Goal: Transaction & Acquisition: Purchase product/service

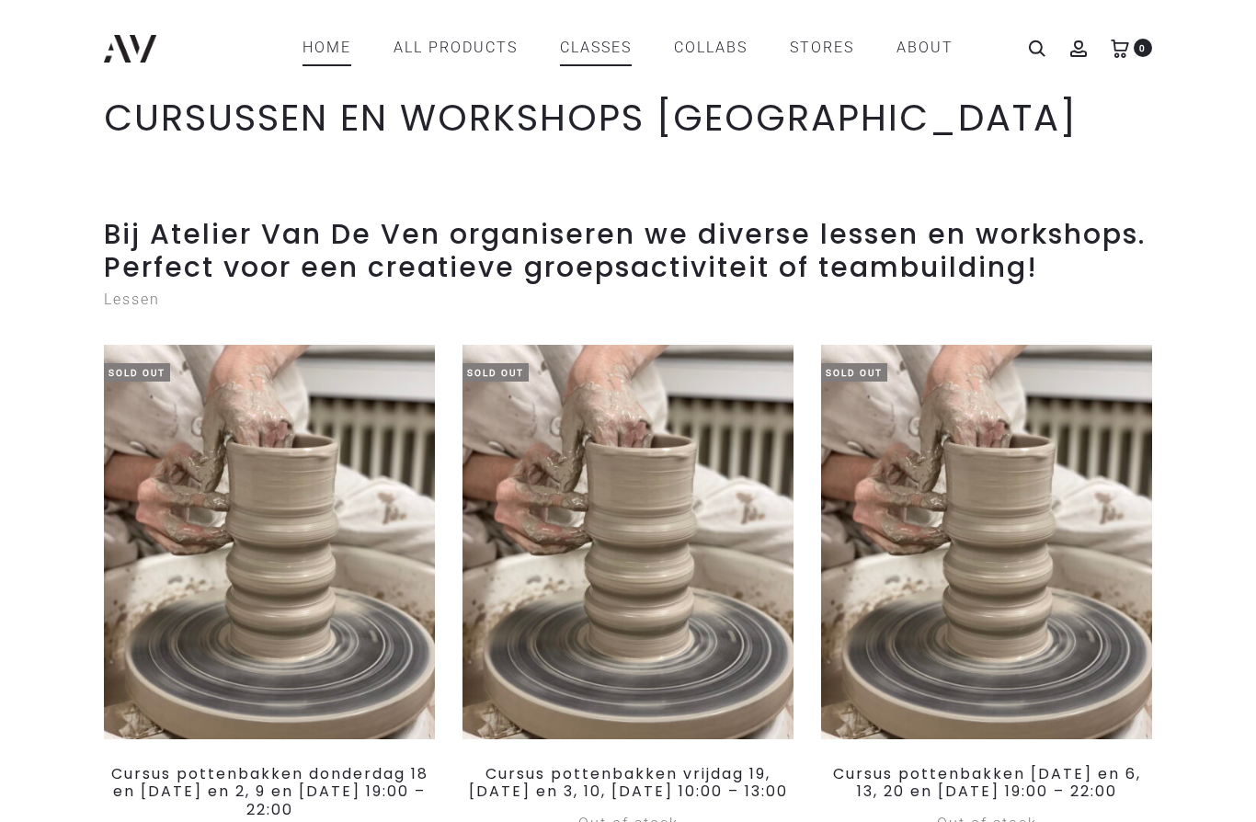
click at [322, 60] on link "Home" at bounding box center [327, 47] width 49 height 31
click at [324, 47] on link "Home" at bounding box center [327, 47] width 49 height 31
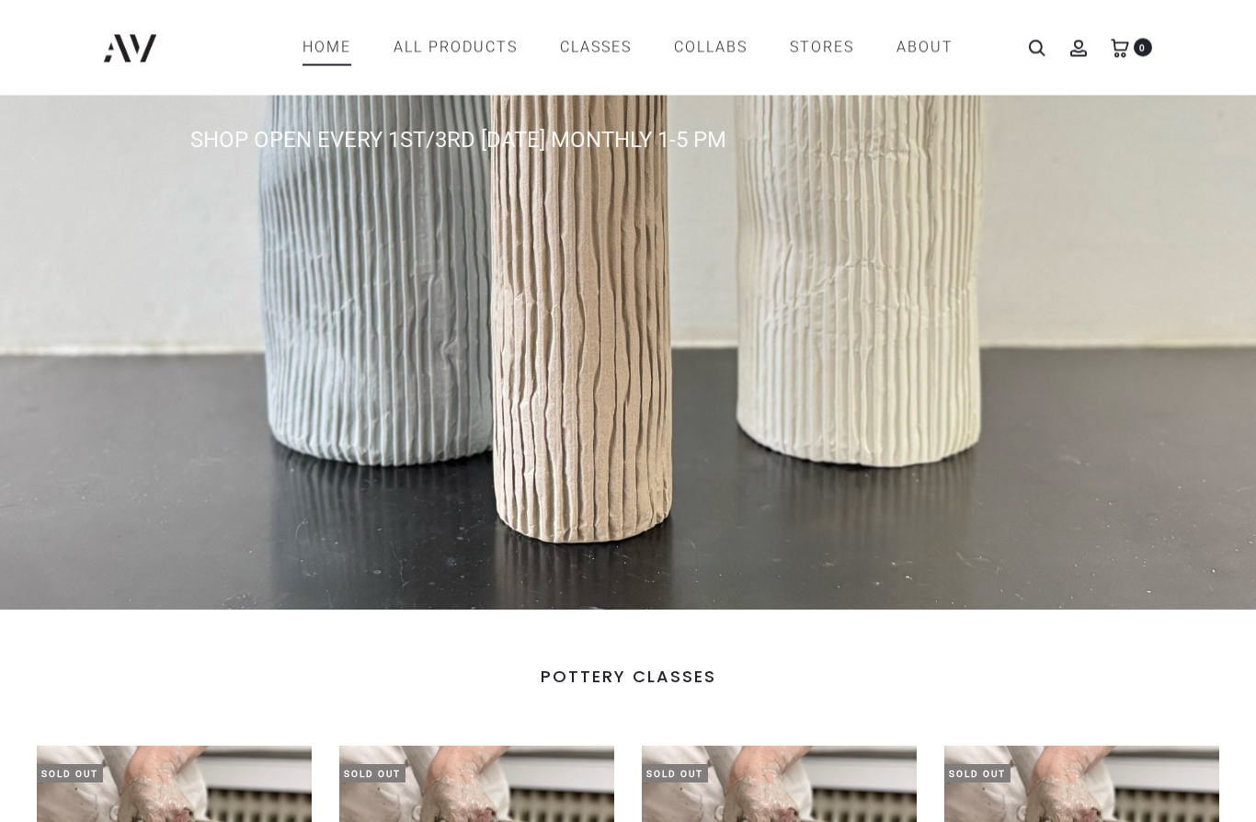
scroll to position [369, 0]
click at [335, 44] on link "Home" at bounding box center [327, 47] width 49 height 31
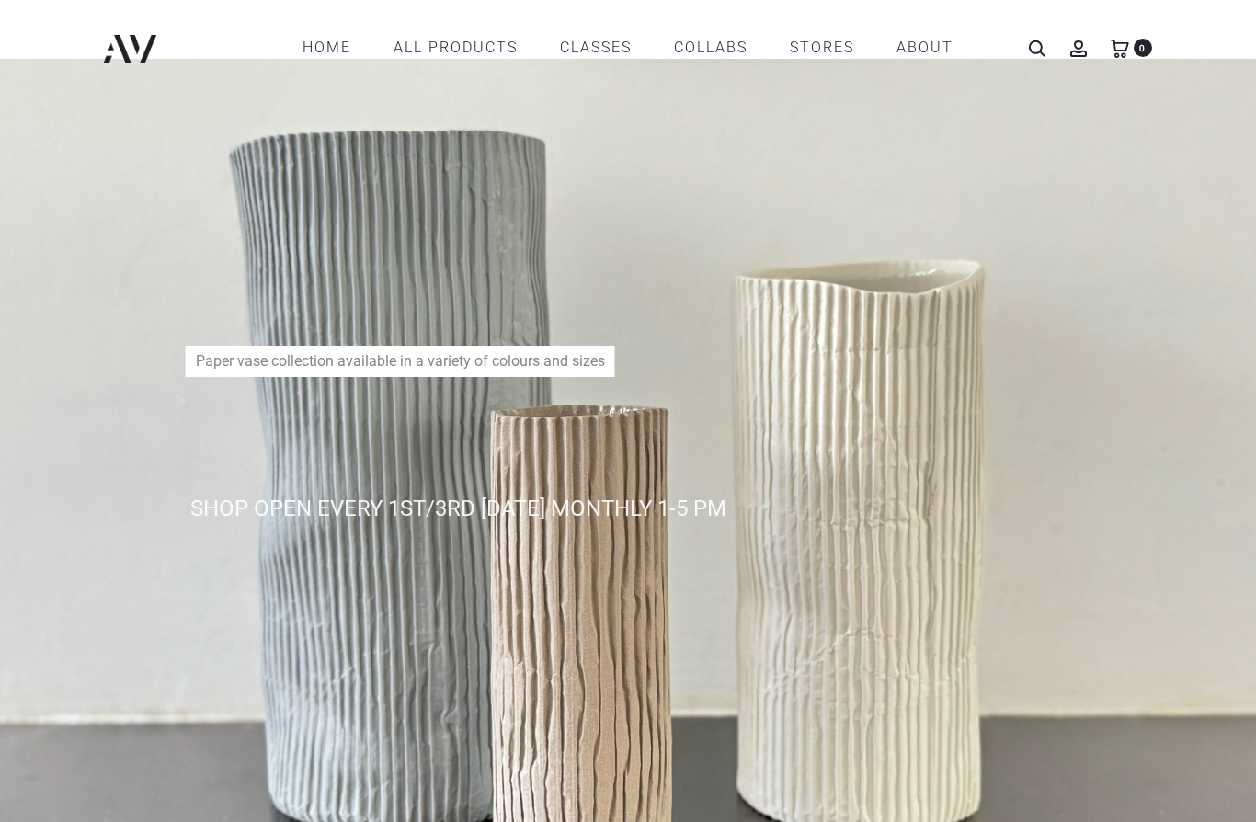
click at [1152, 650] on div "SHOP OPEN EVERY 1ST/3RD FRIDAY MONTHLY 1-5 PM Paper vase collection available i…" at bounding box center [628, 518] width 1085 height 901
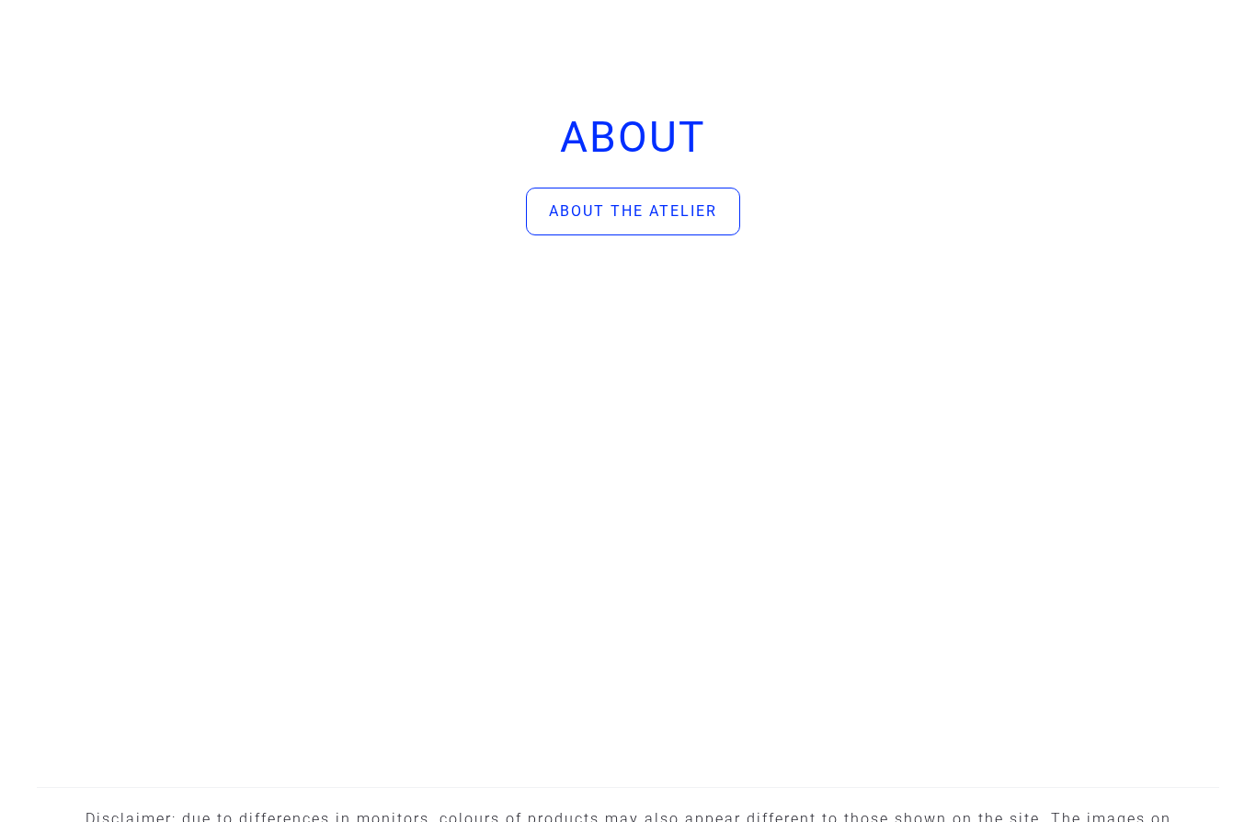
scroll to position [5727, 0]
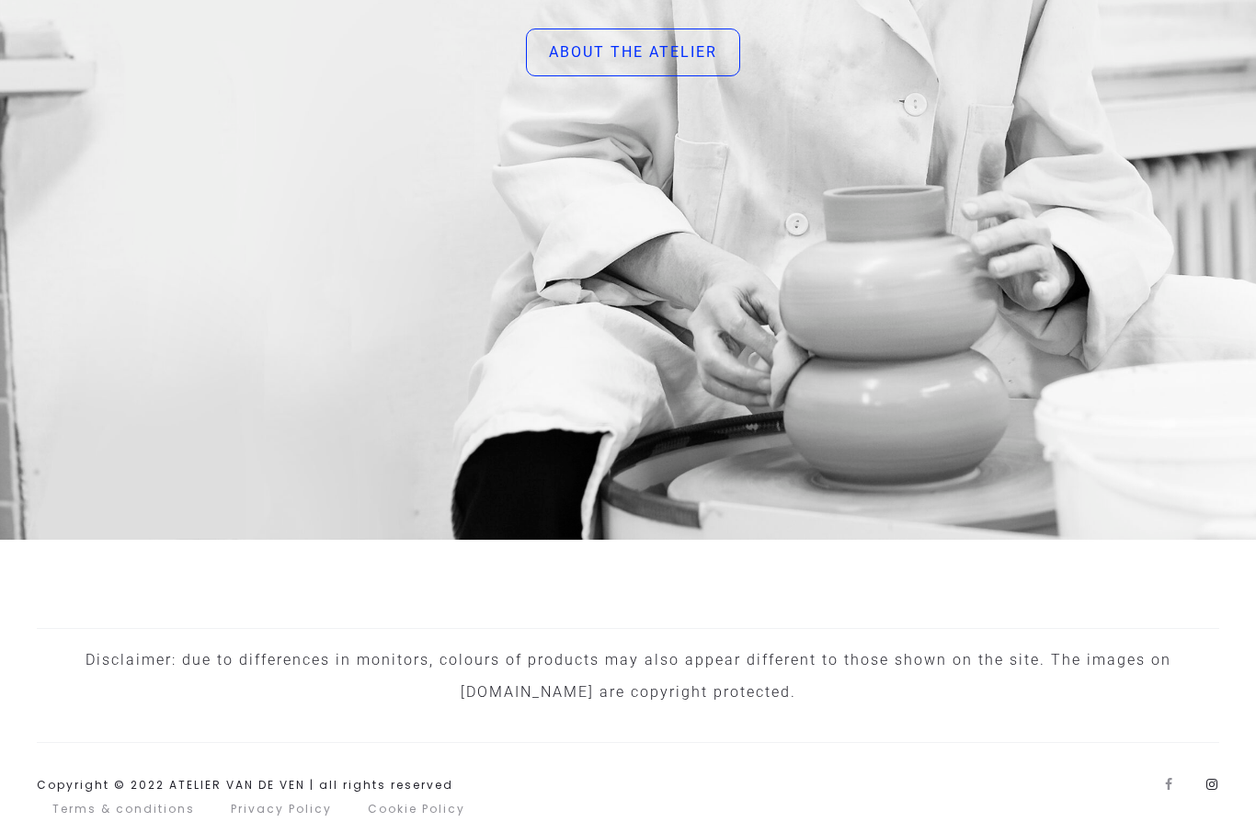
click at [1217, 791] on link "Instagram" at bounding box center [1213, 784] width 13 height 13
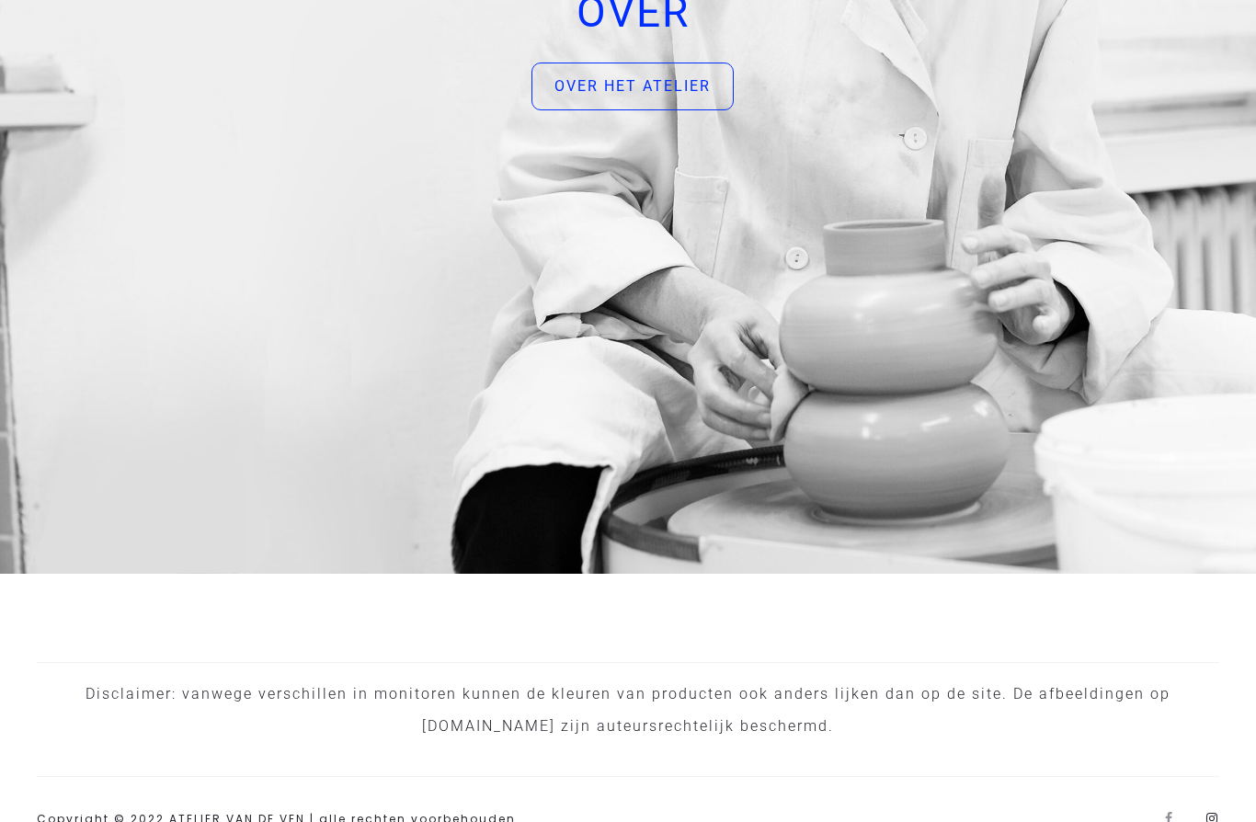
scroll to position [5732, 0]
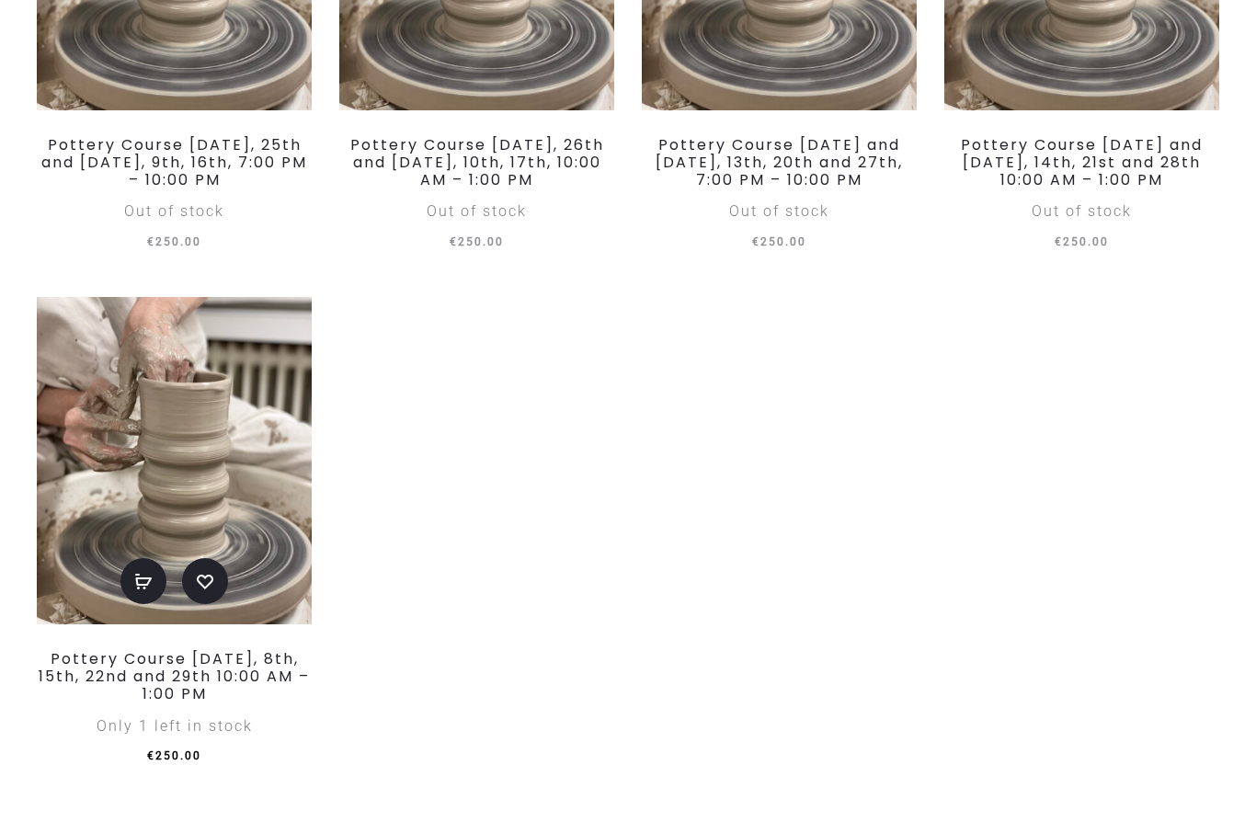
scroll to position [1332, 0]
click at [253, 487] on img at bounding box center [174, 460] width 275 height 327
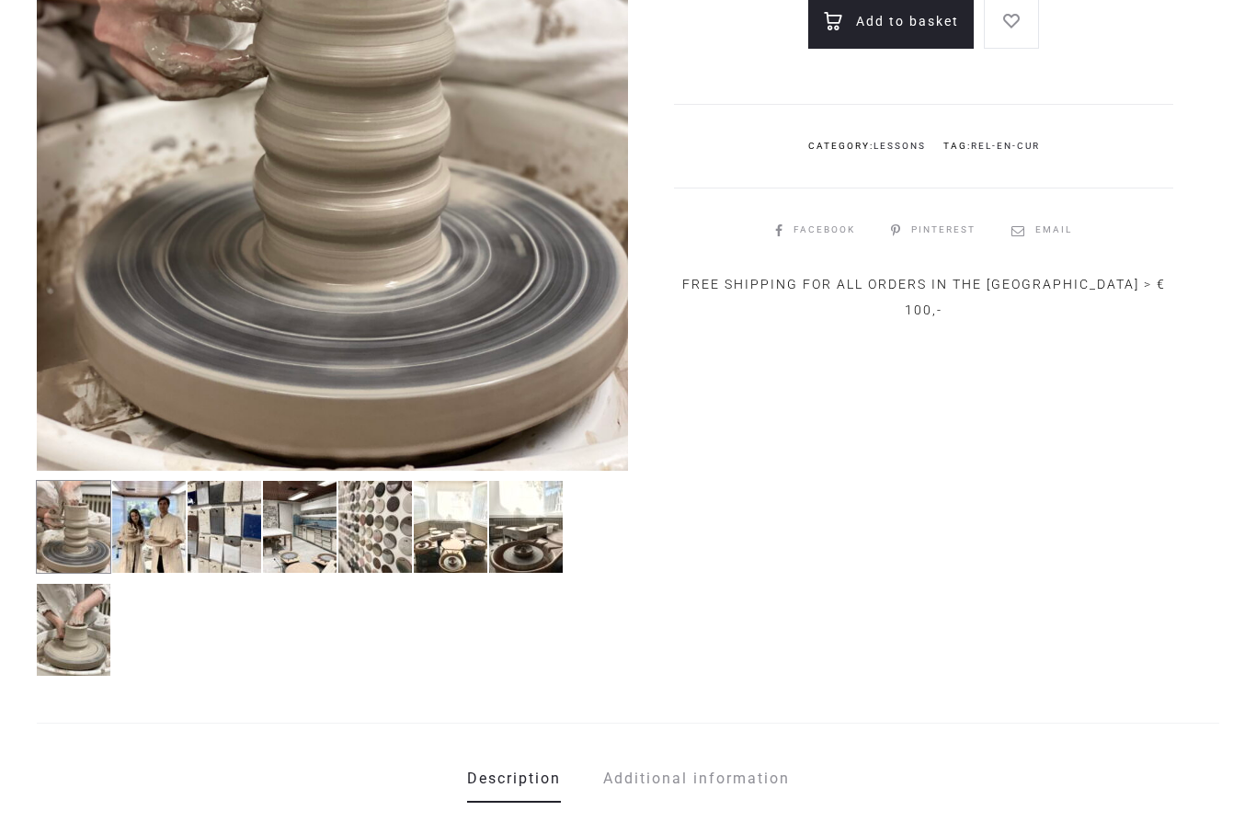
scroll to position [506, 0]
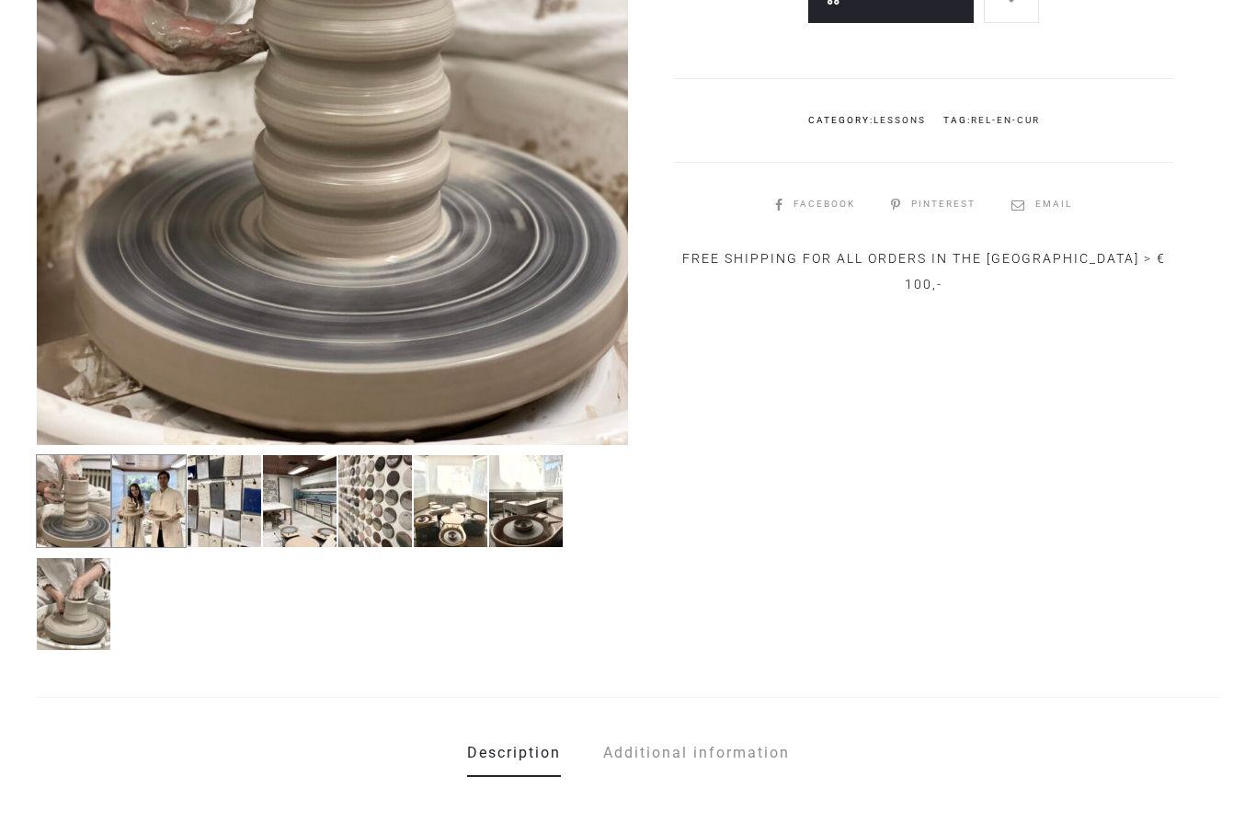
click at [136, 506] on img at bounding box center [148, 502] width 75 height 94
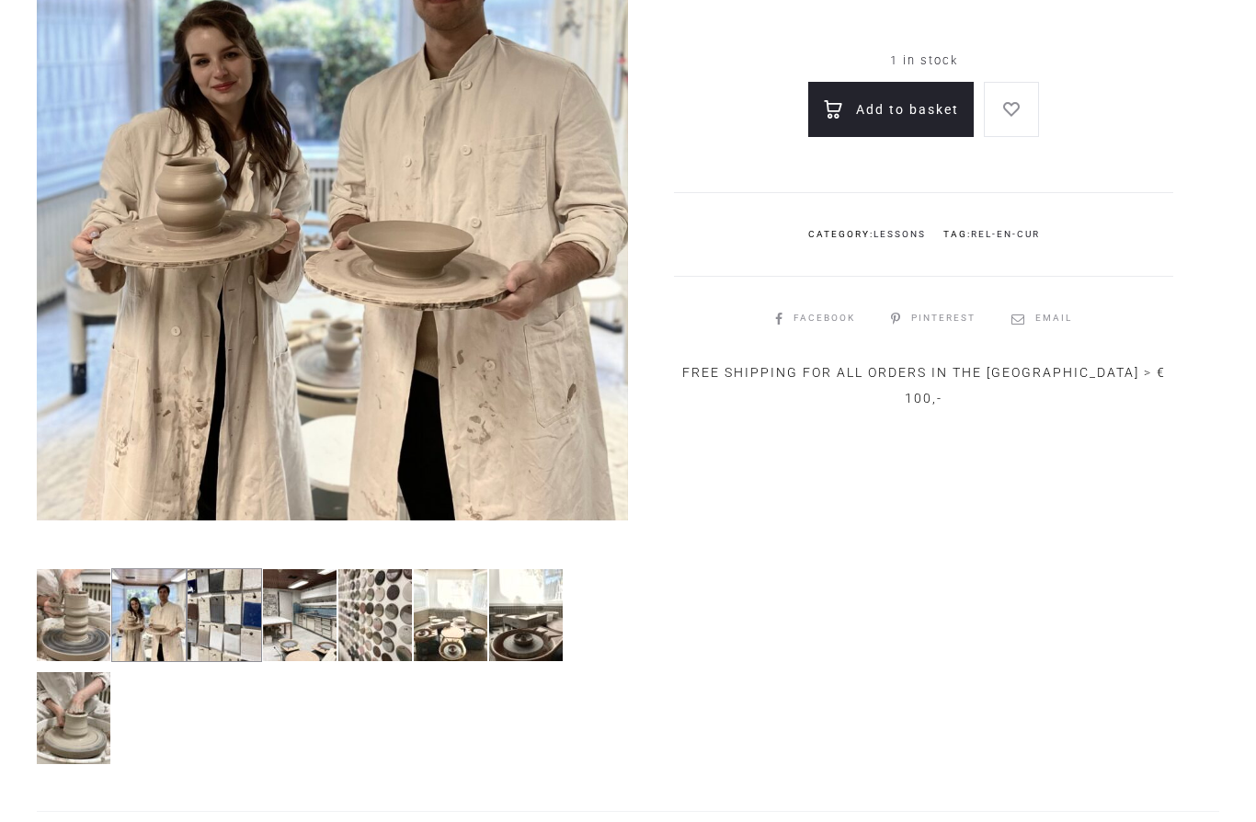
click at [248, 638] on img at bounding box center [224, 616] width 75 height 94
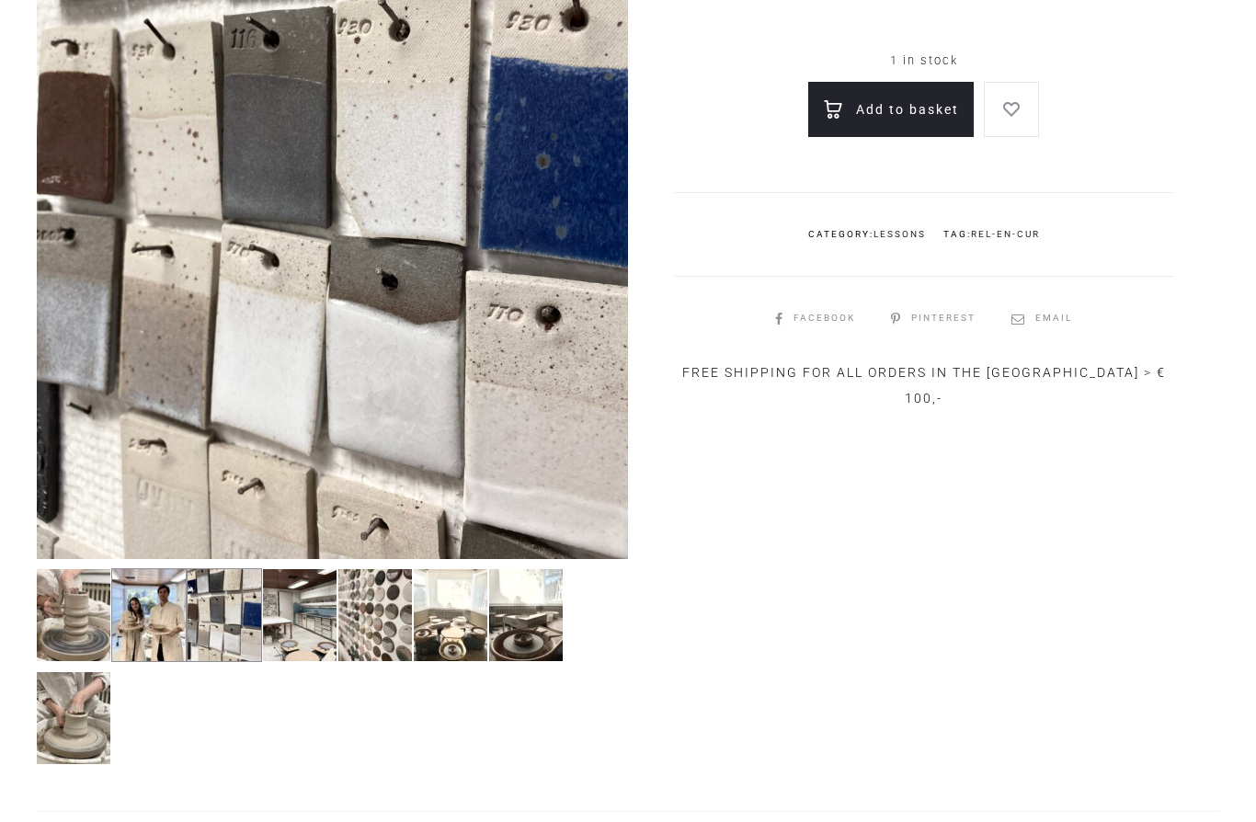
scroll to position [393, 0]
click at [298, 623] on img at bounding box center [299, 615] width 75 height 94
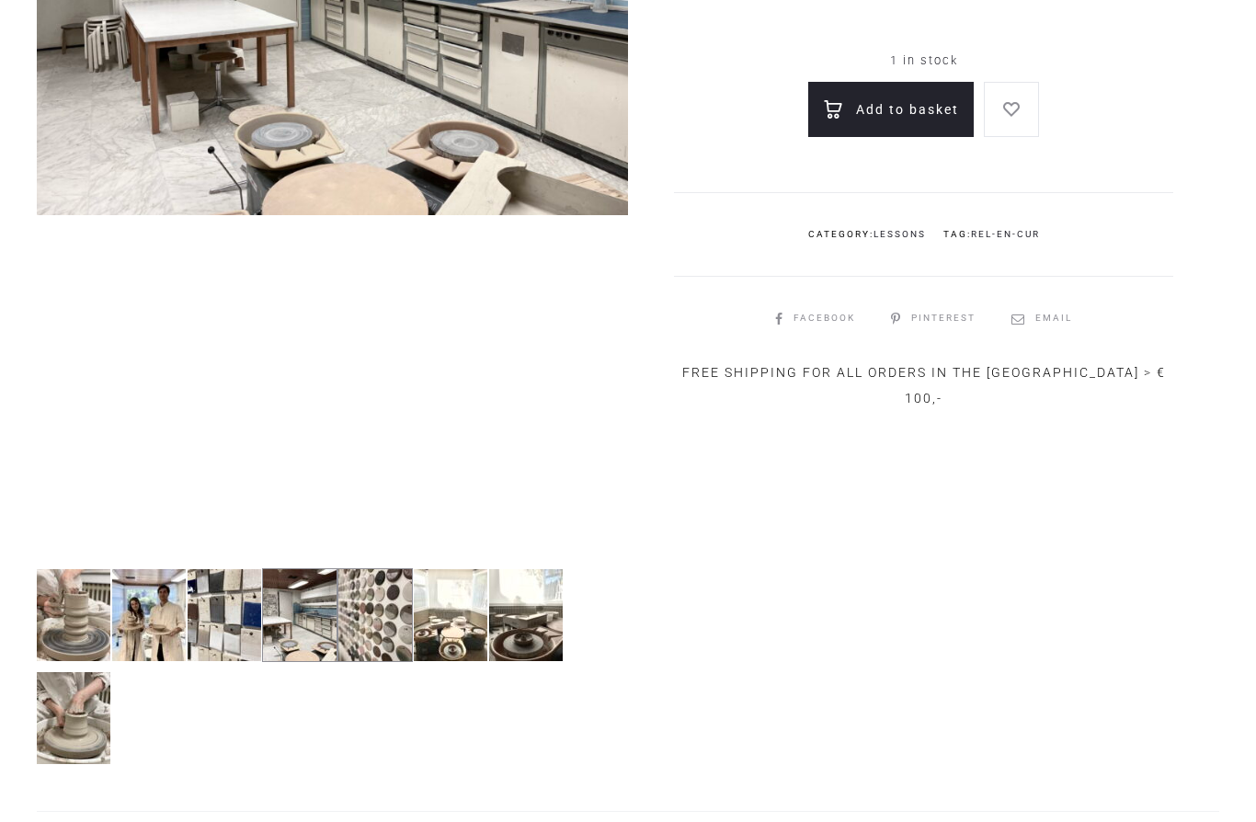
click at [356, 637] on img at bounding box center [375, 615] width 75 height 94
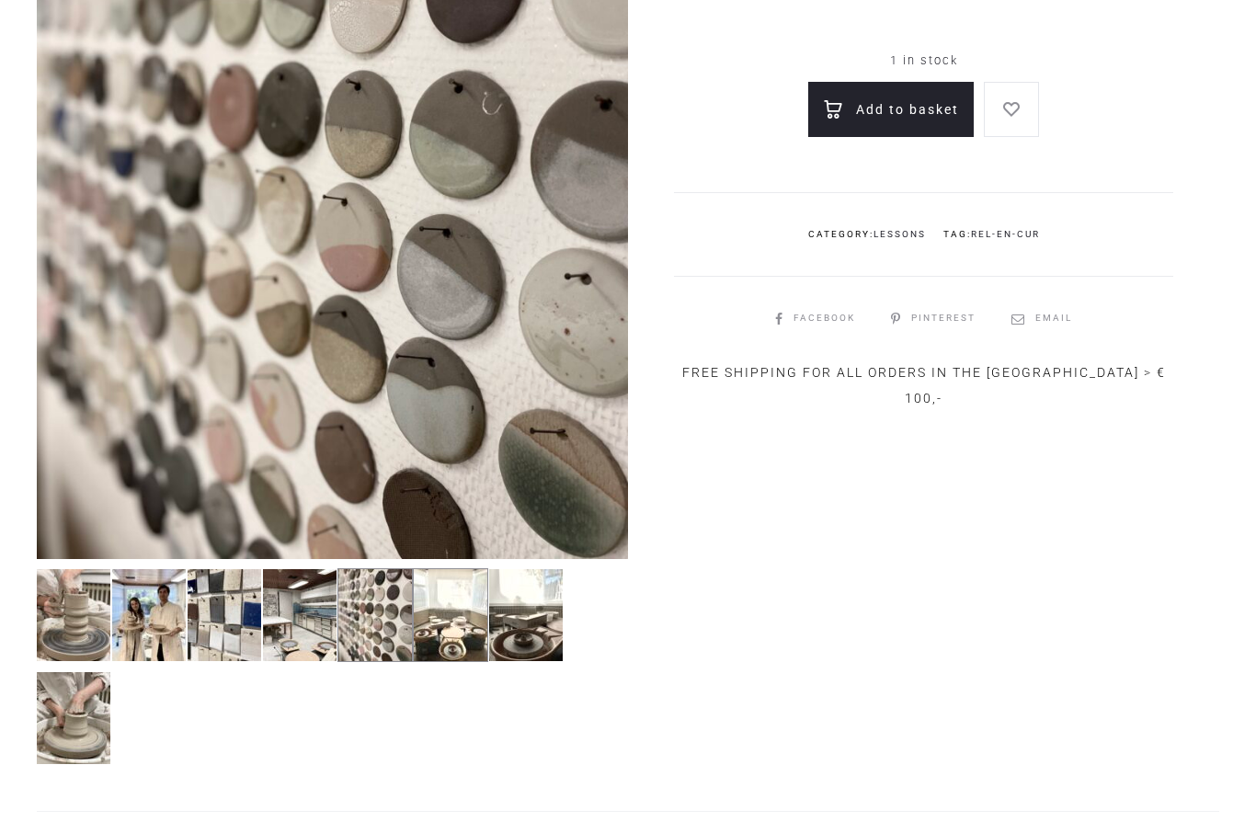
click at [456, 649] on img at bounding box center [450, 615] width 75 height 94
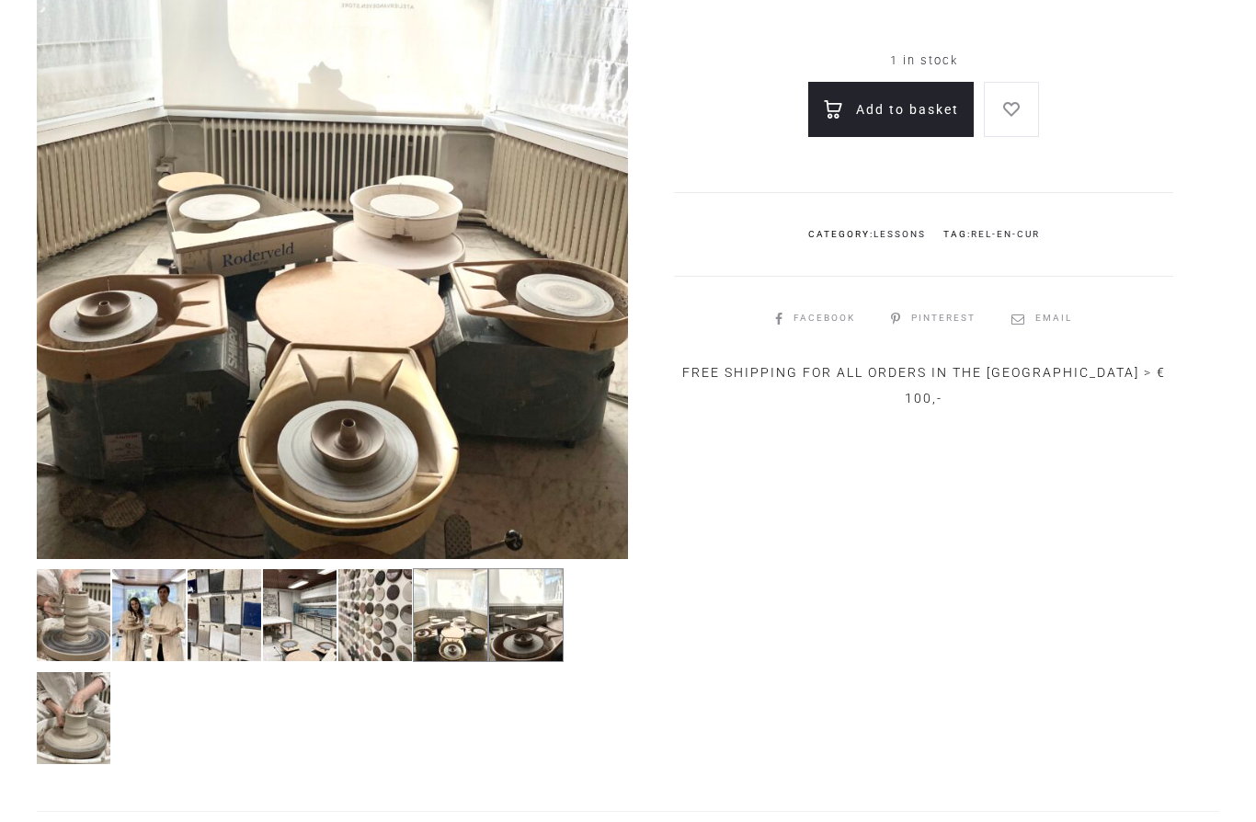
click at [508, 607] on img at bounding box center [525, 615] width 75 height 94
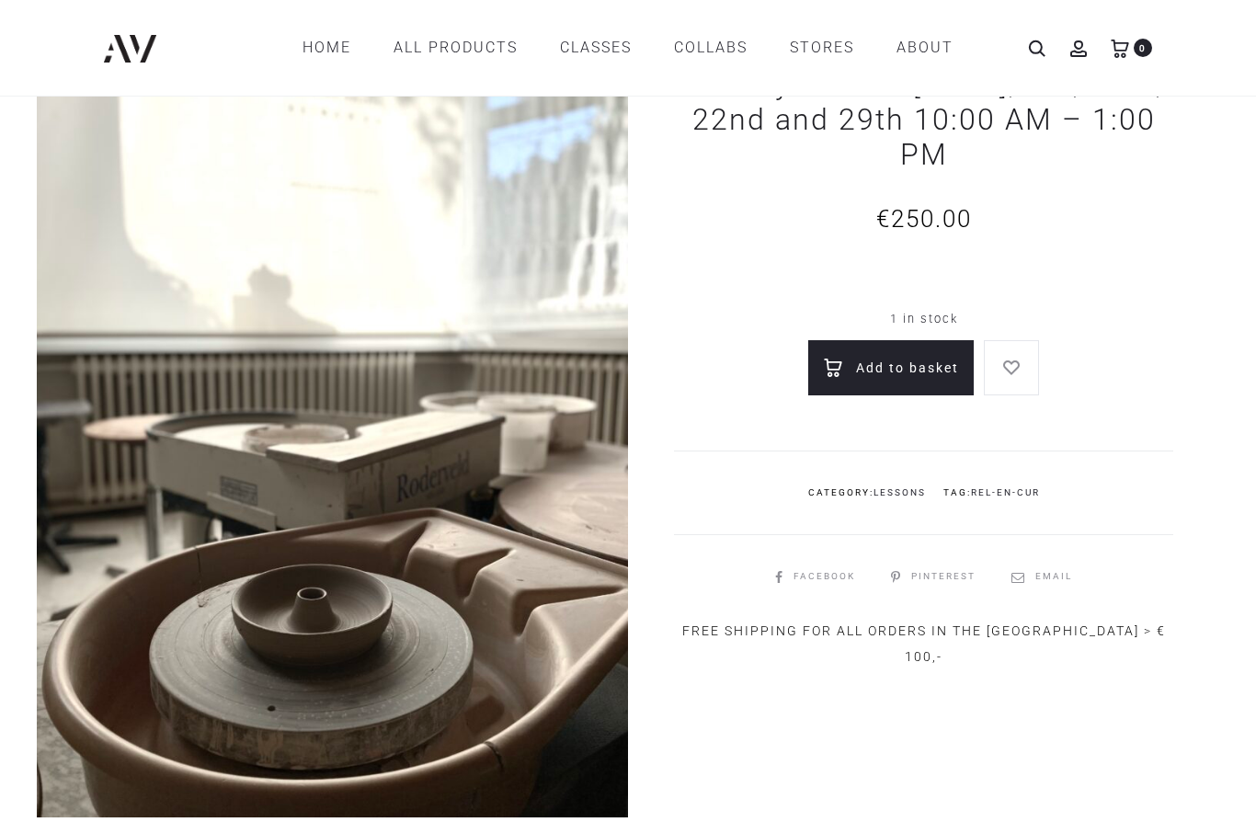
scroll to position [0, 0]
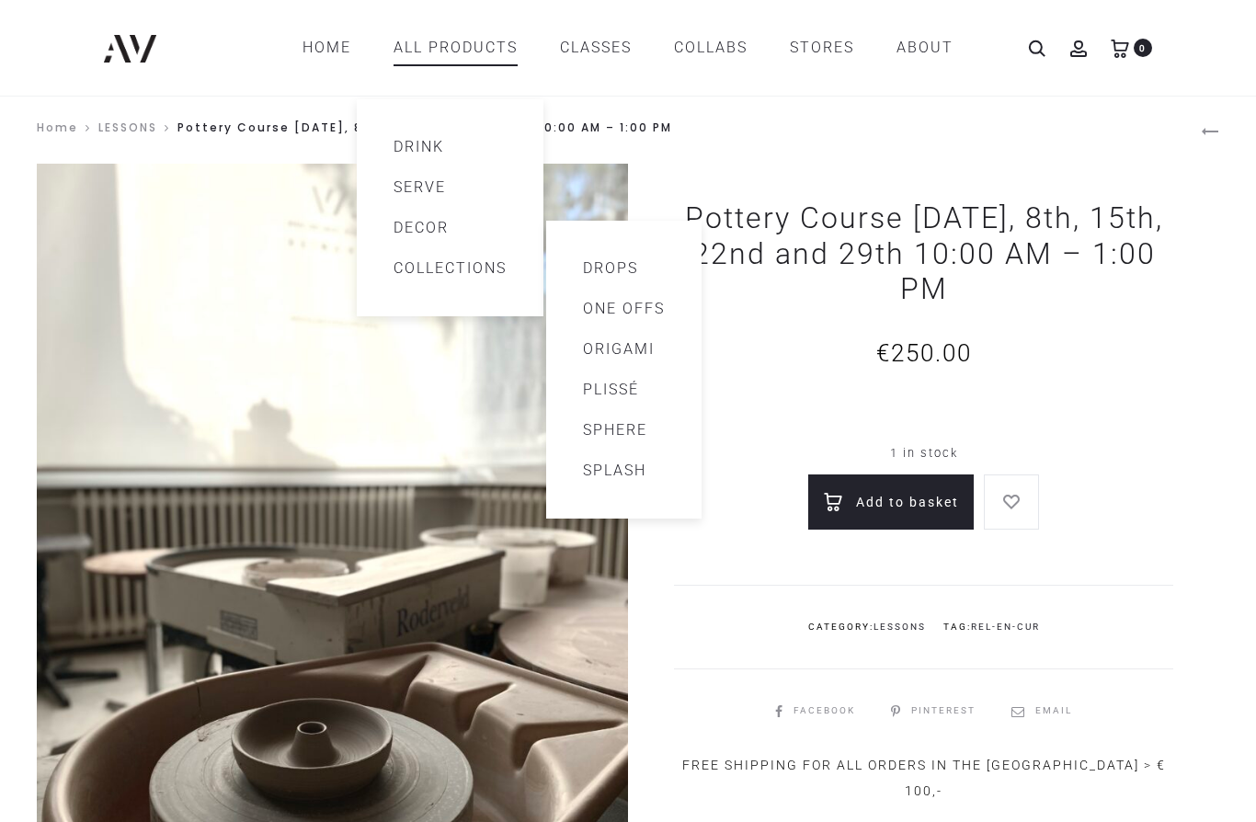
click at [647, 370] on li "Plissé" at bounding box center [623, 390] width 155 height 40
click at [634, 357] on link "Origami" at bounding box center [624, 349] width 82 height 22
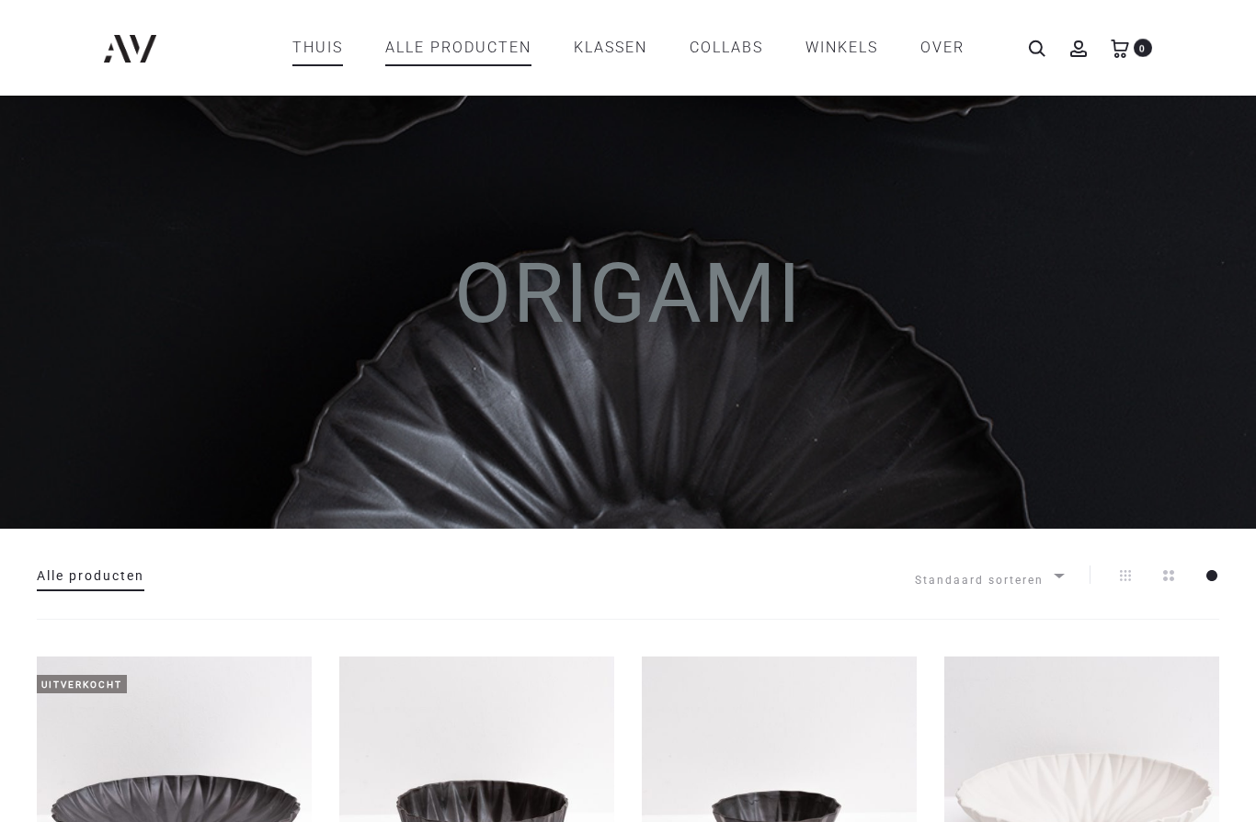
click at [303, 54] on link "THUIS" at bounding box center [317, 47] width 51 height 31
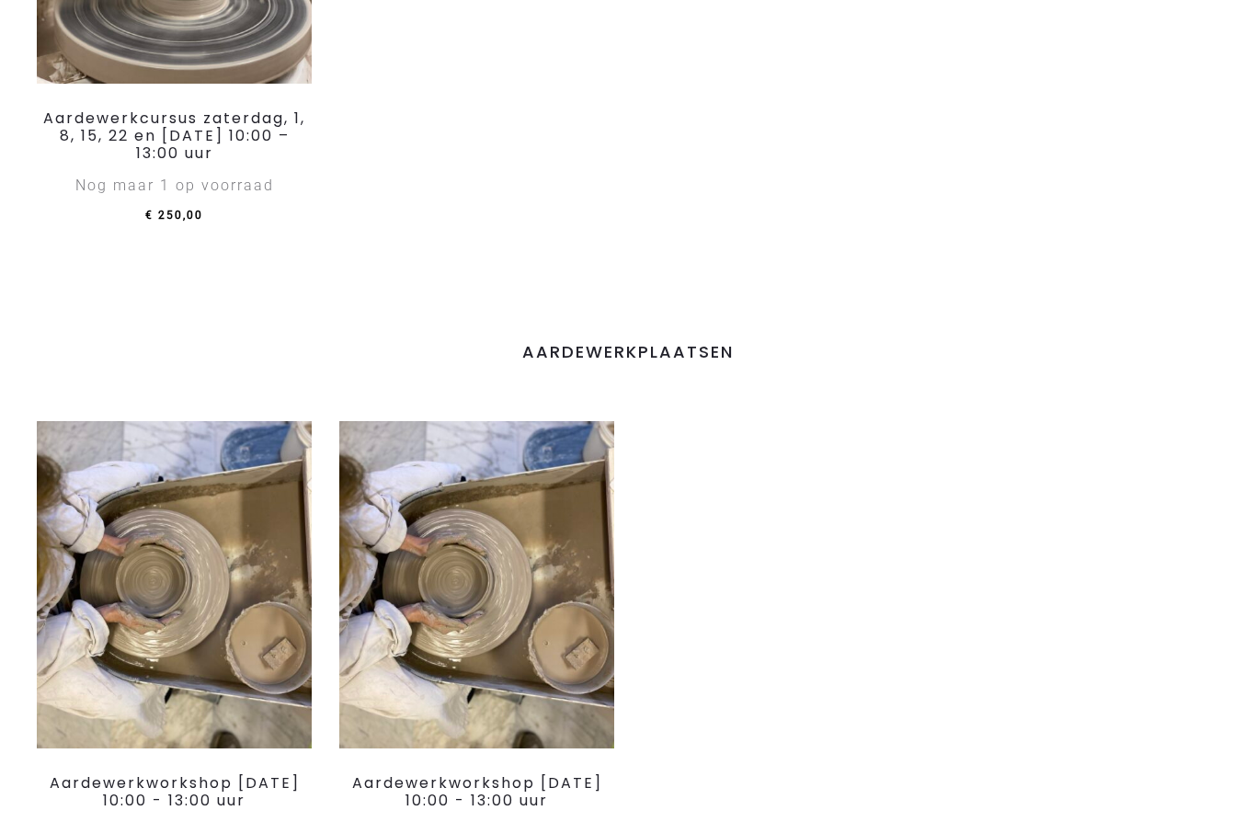
scroll to position [1873, 0]
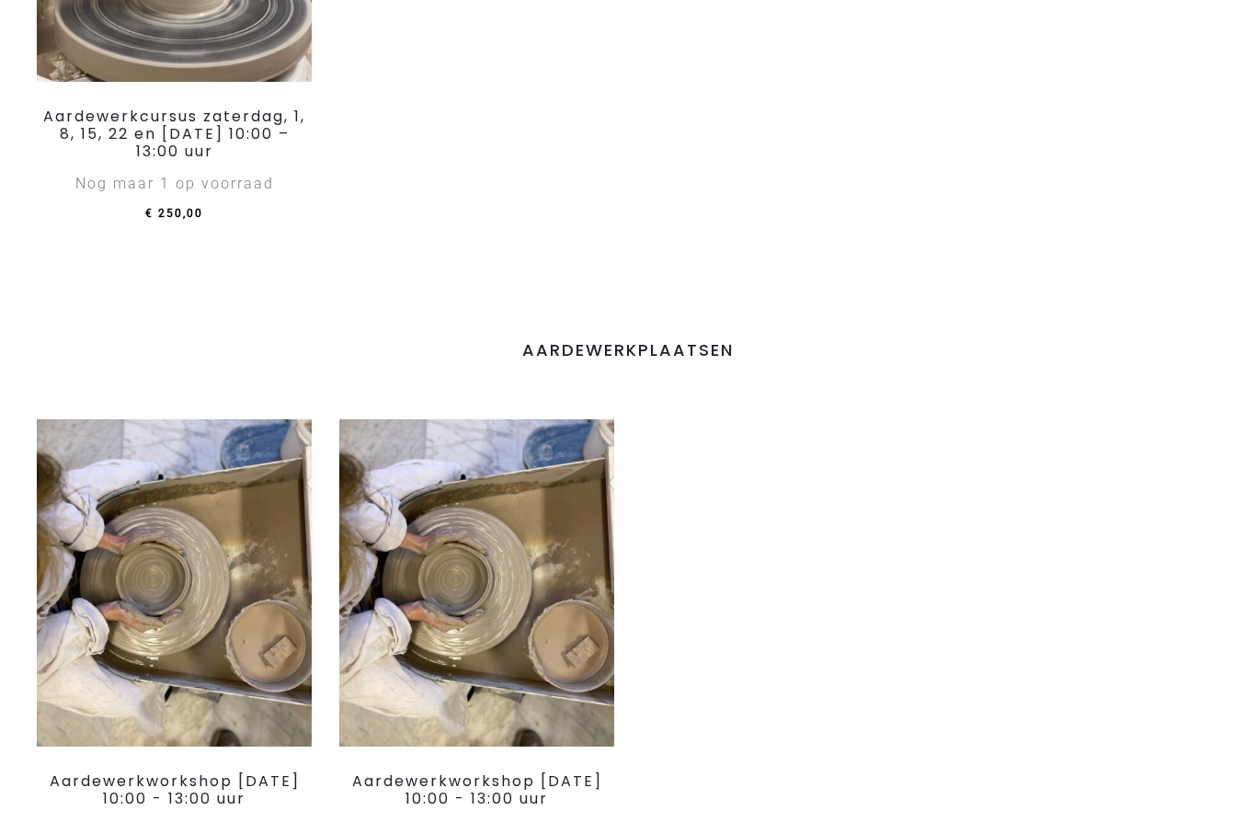
click at [1147, 820] on ul "Toevoegen aan winkelmandje Toevoegen aan verlanglijstje Aardewerkworkshop [DATE…" at bounding box center [628, 668] width 1210 height 497
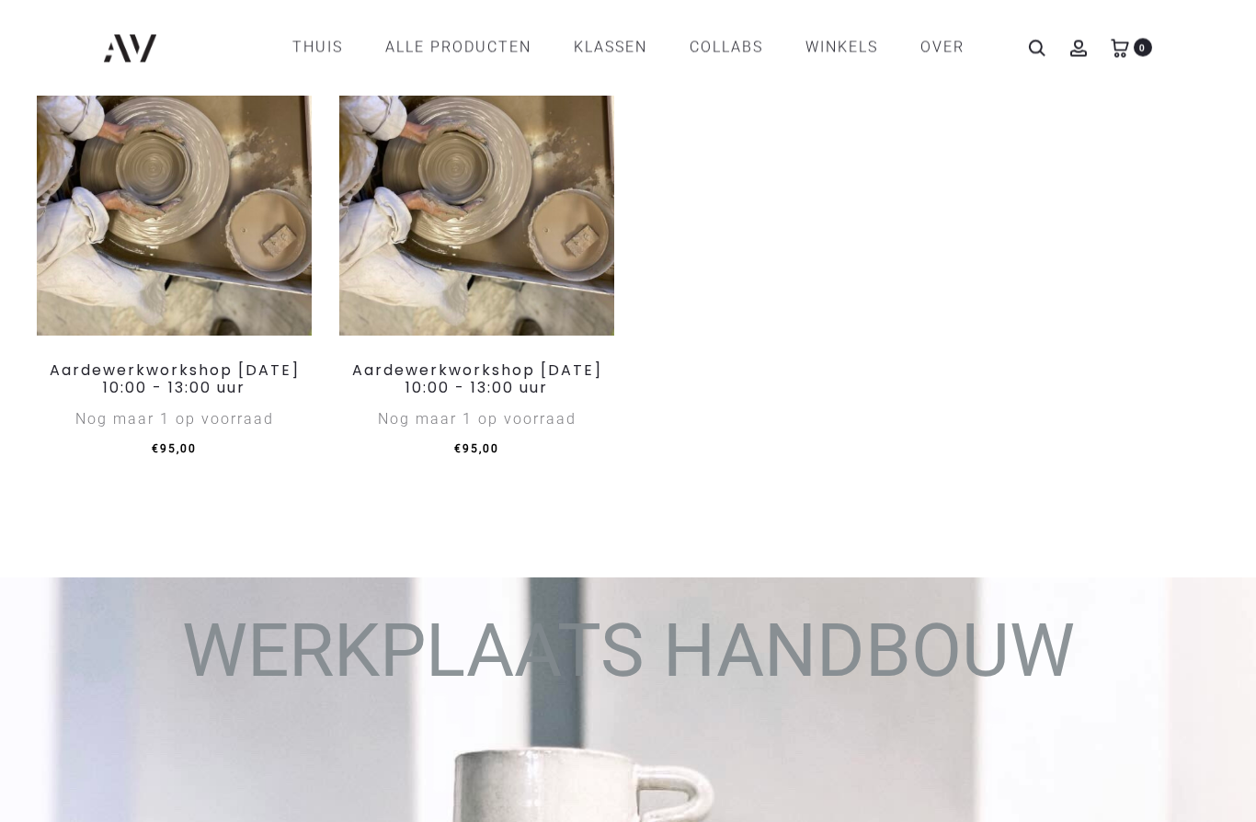
scroll to position [2073, 0]
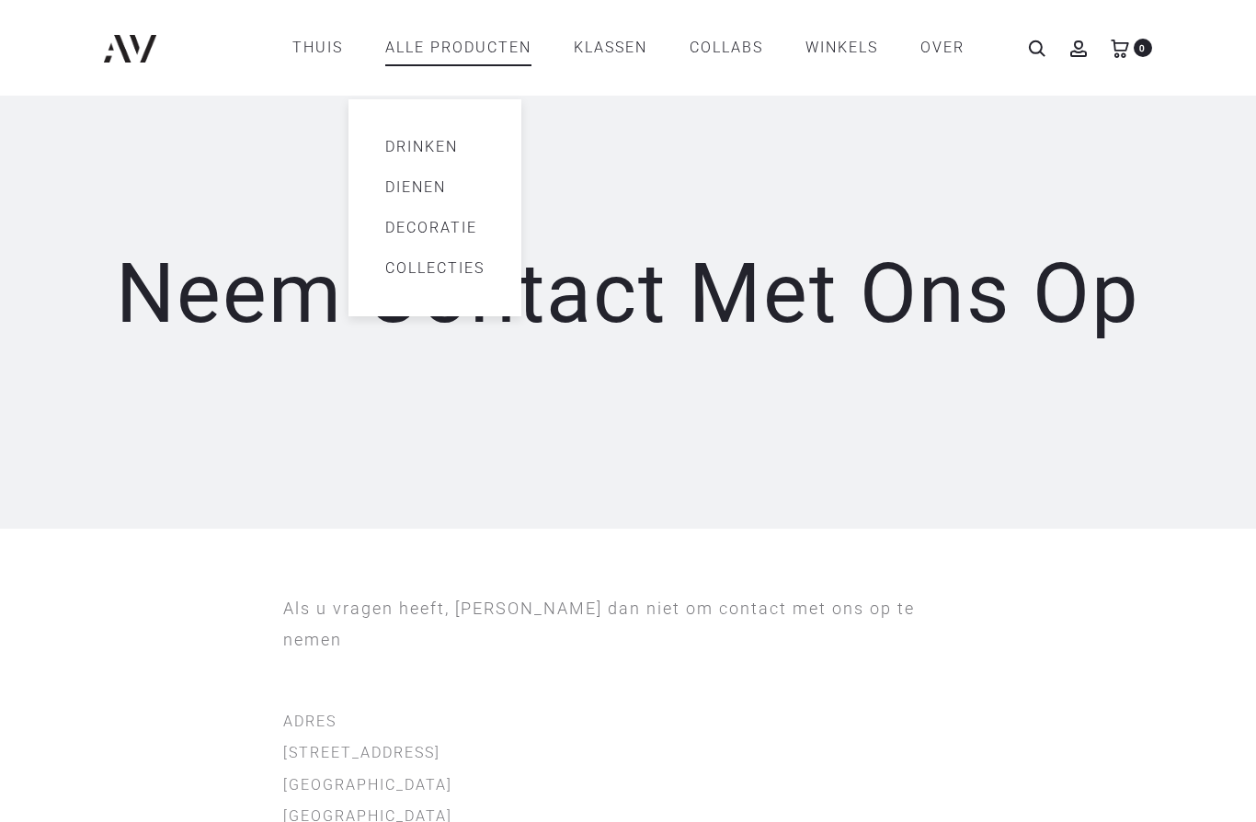
click at [461, 230] on link "DECORATIE" at bounding box center [434, 228] width 99 height 22
